Goal: Transaction & Acquisition: Obtain resource

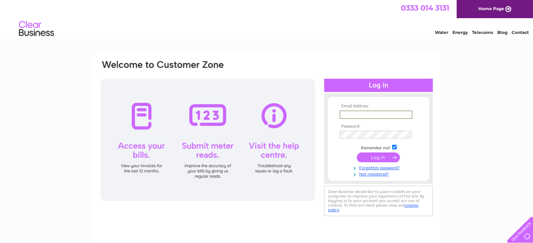
type input "[PERSON_NAME][EMAIL_ADDRESS][PERSON_NAME][DOMAIN_NAME]"
click at [375, 158] on input "submit" at bounding box center [377, 157] width 43 height 10
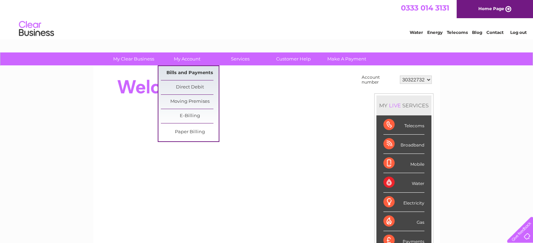
click at [179, 75] on link "Bills and Payments" at bounding box center [190, 73] width 58 height 14
click at [201, 76] on link "Bills and Payments" at bounding box center [190, 73] width 58 height 14
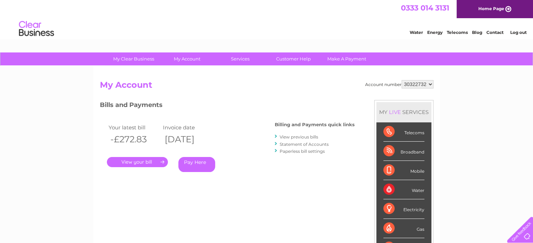
click at [137, 161] on link "." at bounding box center [137, 162] width 61 height 10
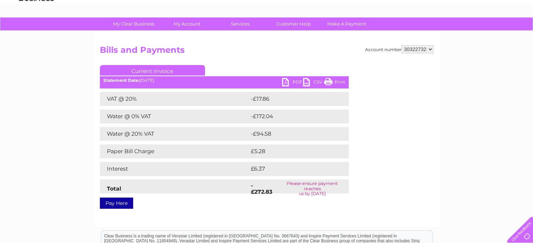
scroll to position [35, 0]
click at [292, 82] on link "PDF" at bounding box center [292, 83] width 21 height 10
